Goal: Transaction & Acquisition: Purchase product/service

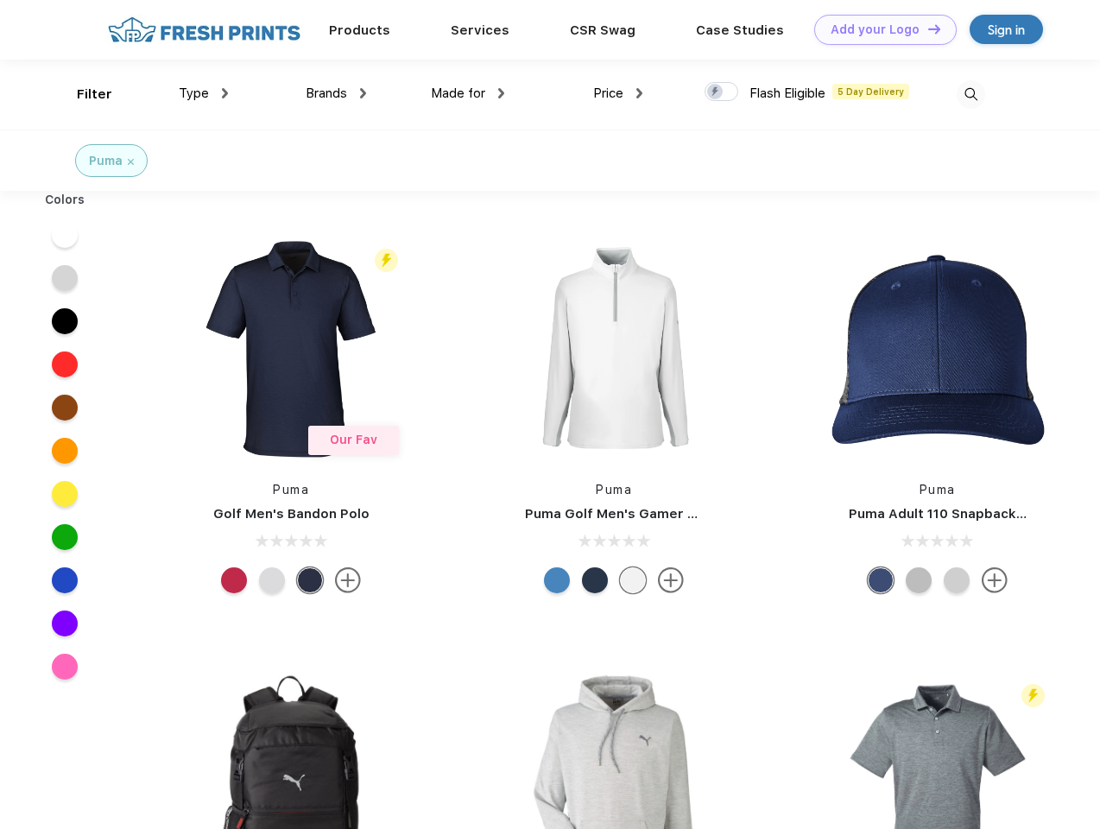
click at [879, 29] on link "Add your Logo Design Tool" at bounding box center [885, 30] width 142 height 30
click at [0, 0] on div "Design Tool" at bounding box center [0, 0] width 0 height 0
click at [926, 28] on link "Add your Logo Design Tool" at bounding box center [885, 30] width 142 height 30
click at [83, 94] on div "Filter" at bounding box center [94, 95] width 35 height 20
click at [204, 93] on span "Type" at bounding box center [194, 93] width 30 height 16
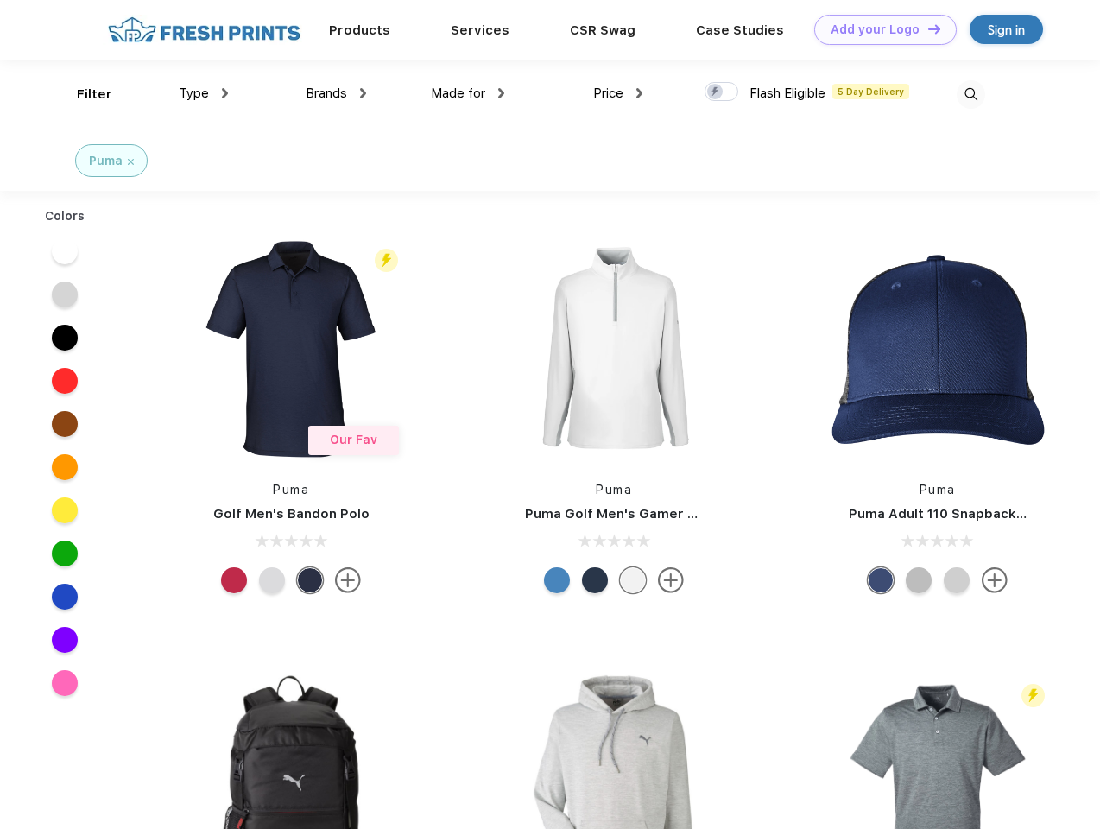
click at [336, 93] on span "Brands" at bounding box center [326, 93] width 41 height 16
click at [468, 93] on span "Made for" at bounding box center [458, 93] width 54 height 16
click at [618, 93] on span "Price" at bounding box center [608, 93] width 30 height 16
click at [722, 92] on div at bounding box center [721, 91] width 34 height 19
click at [716, 92] on input "checkbox" at bounding box center [709, 86] width 11 height 11
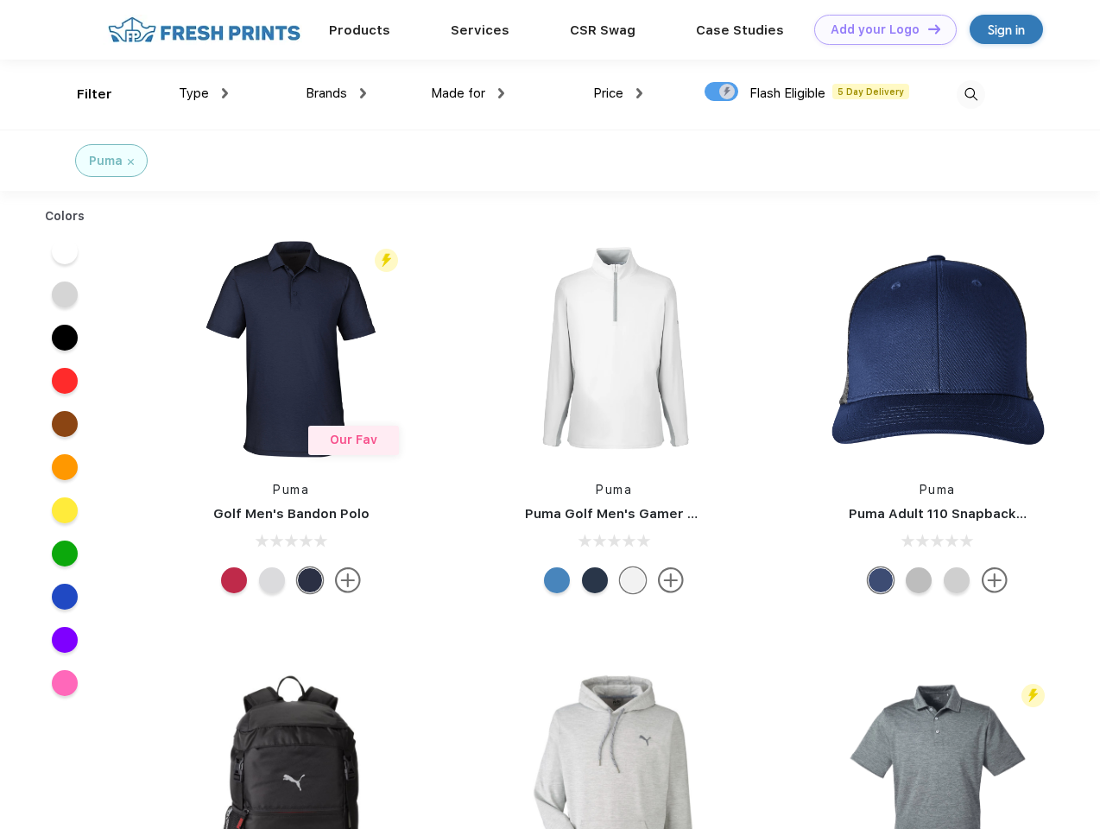
click at [970, 94] on img at bounding box center [971, 94] width 28 height 28
